Goal: Information Seeking & Learning: Learn about a topic

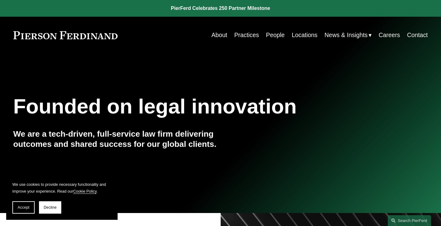
click at [271, 37] on link "People" at bounding box center [275, 35] width 19 height 12
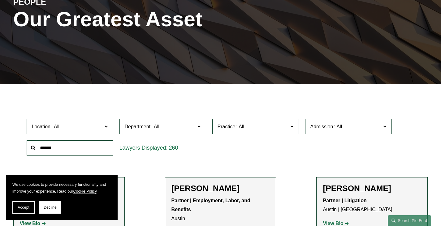
scroll to position [103, 0]
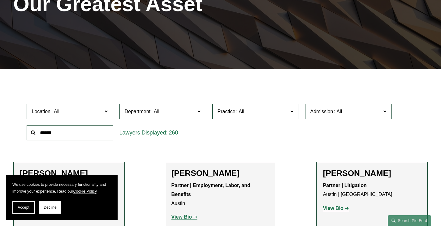
click at [51, 136] on input "text" at bounding box center [70, 132] width 87 height 15
type input "***"
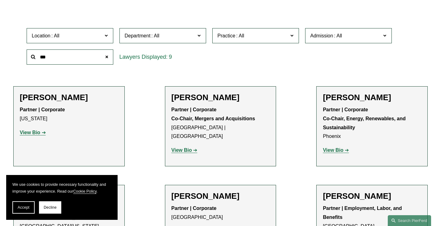
scroll to position [180, 0]
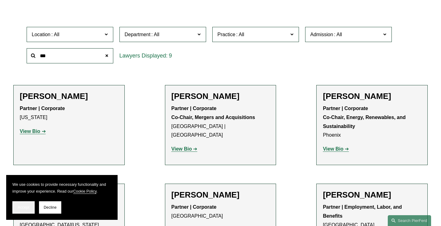
click at [29, 213] on button "Accept" at bounding box center [23, 208] width 22 height 12
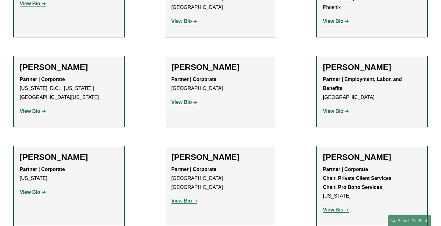
scroll to position [308, 0]
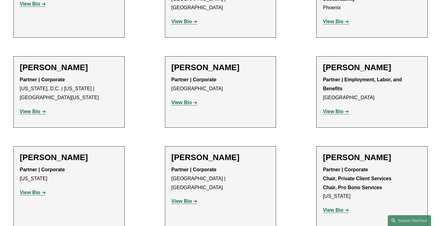
click at [33, 114] on strong "View Bio" at bounding box center [30, 111] width 20 height 5
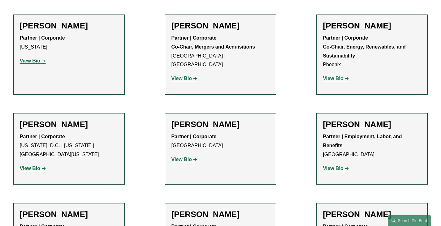
scroll to position [239, 0]
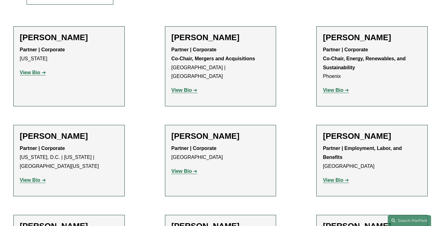
click at [26, 71] on p "View Bio" at bounding box center [69, 72] width 99 height 9
click at [27, 74] on strong "View Bio" at bounding box center [30, 72] width 20 height 5
click at [186, 88] on strong "View Bio" at bounding box center [182, 90] width 20 height 5
click at [343, 91] on strong "View Bio" at bounding box center [333, 90] width 20 height 5
click at [178, 171] on strong "View Bio" at bounding box center [182, 171] width 20 height 5
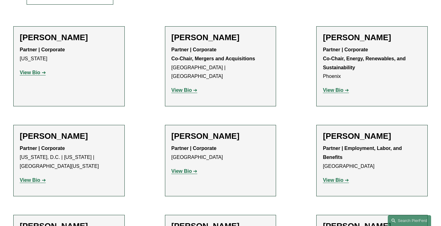
click at [346, 180] on link "View Bio" at bounding box center [336, 180] width 26 height 5
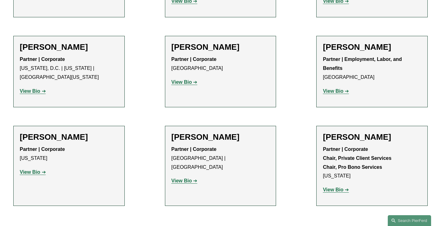
scroll to position [328, 0]
click at [33, 174] on strong "View Bio" at bounding box center [30, 171] width 20 height 5
click at [195, 178] on link "View Bio" at bounding box center [185, 180] width 26 height 5
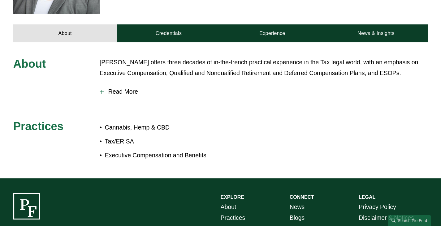
scroll to position [265, 0]
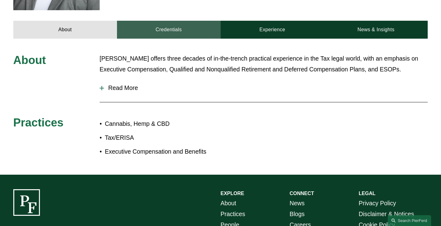
click at [192, 21] on link "Credentials" at bounding box center [169, 30] width 104 height 18
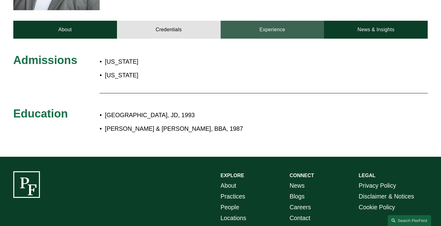
click at [261, 21] on link "Experience" at bounding box center [273, 30] width 104 height 18
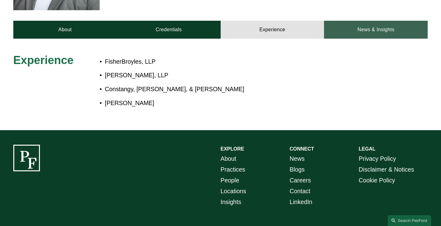
click at [355, 21] on link "News & Insights" at bounding box center [376, 30] width 104 height 18
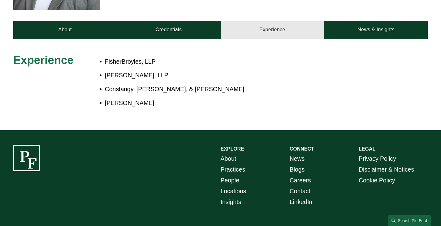
scroll to position [261, 0]
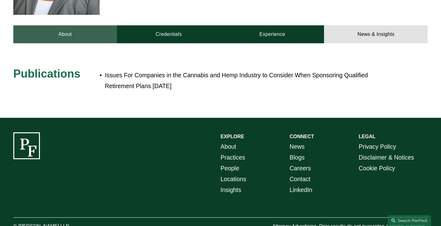
click at [75, 25] on link "About" at bounding box center [65, 34] width 104 height 18
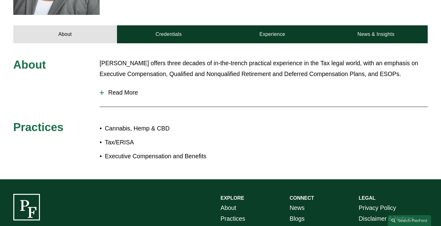
click at [125, 89] on span "Read More" at bounding box center [266, 92] width 324 height 7
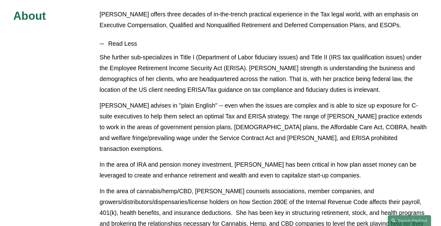
scroll to position [315, 0]
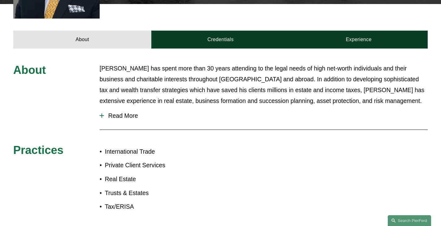
scroll to position [243, 0]
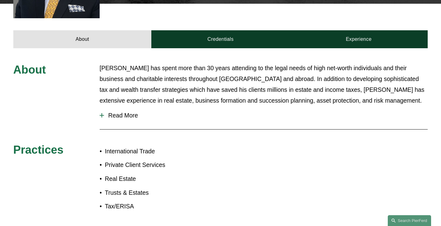
click at [135, 112] on span "Read More" at bounding box center [266, 115] width 324 height 7
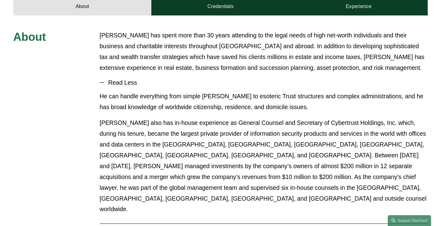
scroll to position [291, 0]
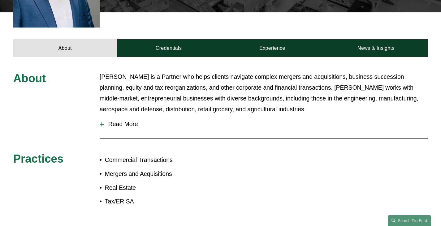
scroll to position [251, 0]
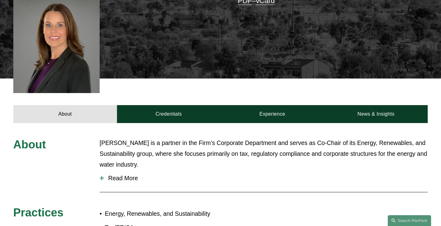
scroll to position [223, 0]
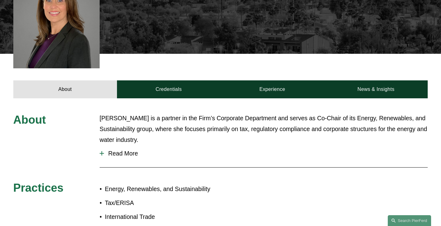
click at [134, 150] on span "Read More" at bounding box center [266, 153] width 324 height 7
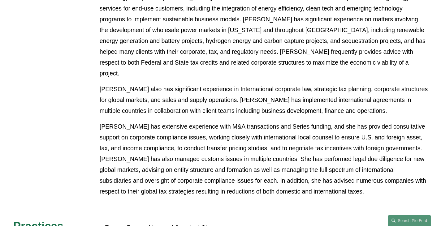
scroll to position [411, 0]
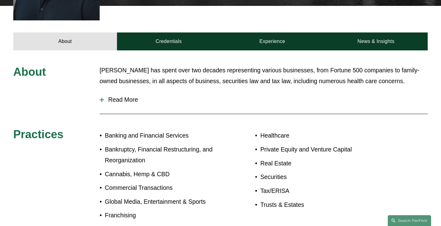
scroll to position [248, 0]
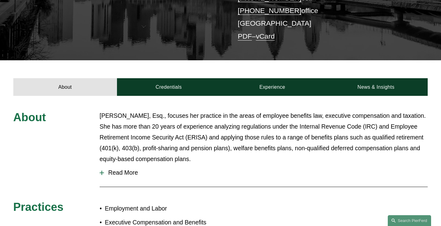
scroll to position [168, 0]
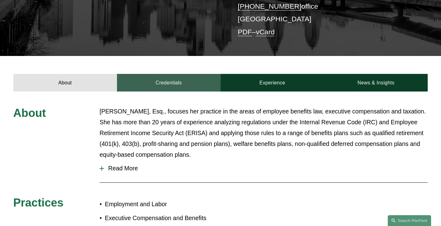
click at [185, 75] on link "Credentials" at bounding box center [169, 83] width 104 height 18
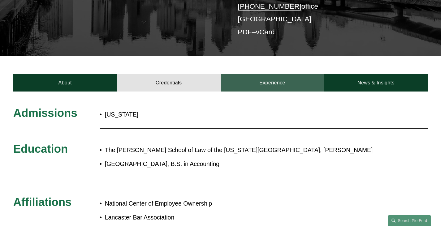
click at [286, 74] on link "Experience" at bounding box center [273, 83] width 104 height 18
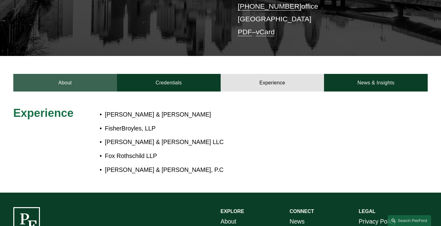
click at [97, 74] on link "About" at bounding box center [65, 83] width 104 height 18
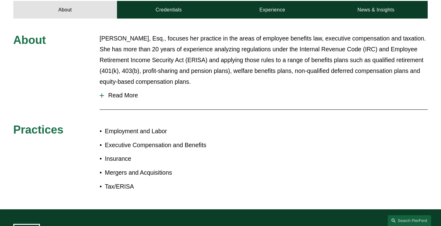
scroll to position [241, 0]
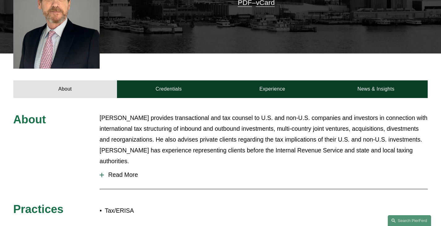
scroll to position [216, 0]
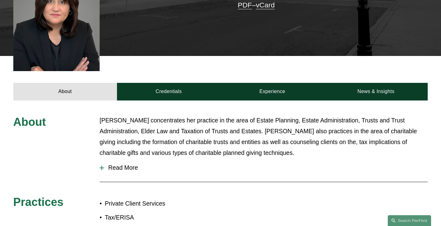
scroll to position [224, 0]
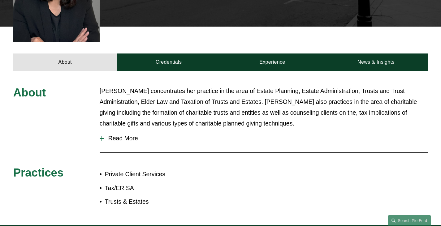
click at [132, 135] on span "Read More" at bounding box center [266, 138] width 324 height 7
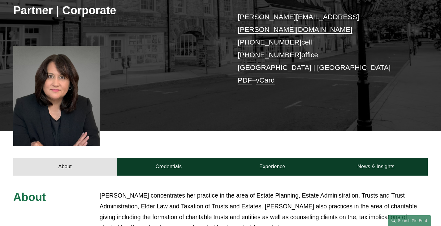
scroll to position [121, 0]
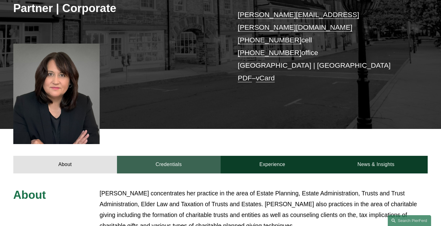
click at [200, 160] on link "Credentials" at bounding box center [169, 165] width 104 height 18
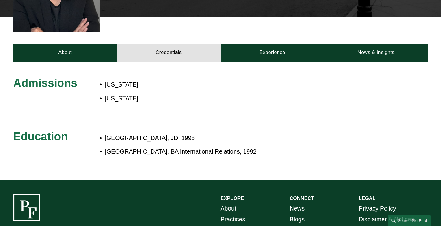
scroll to position [234, 0]
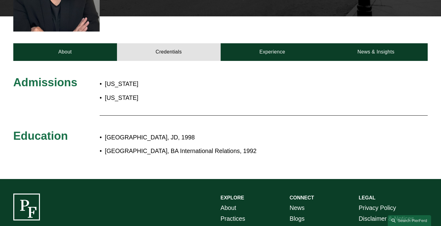
click at [271, 61] on div "Admissions [US_STATE] [US_STATE] Education Temple University School of Law, JD,…" at bounding box center [220, 120] width 441 height 118
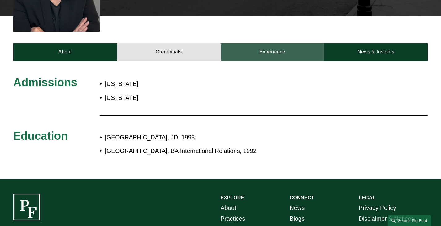
click at [282, 47] on link "Experience" at bounding box center [273, 52] width 104 height 18
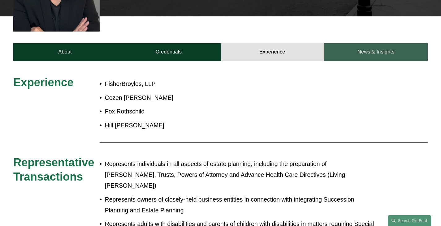
click at [346, 44] on link "News & Insights" at bounding box center [376, 52] width 104 height 18
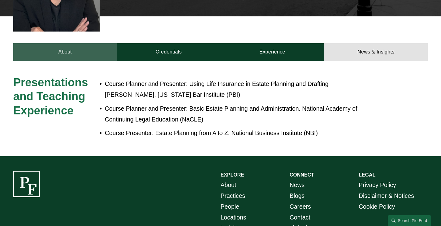
click at [98, 46] on link "About" at bounding box center [65, 52] width 104 height 18
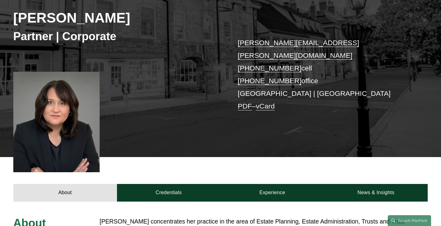
scroll to position [91, 0]
